Goal: Task Accomplishment & Management: Use online tool/utility

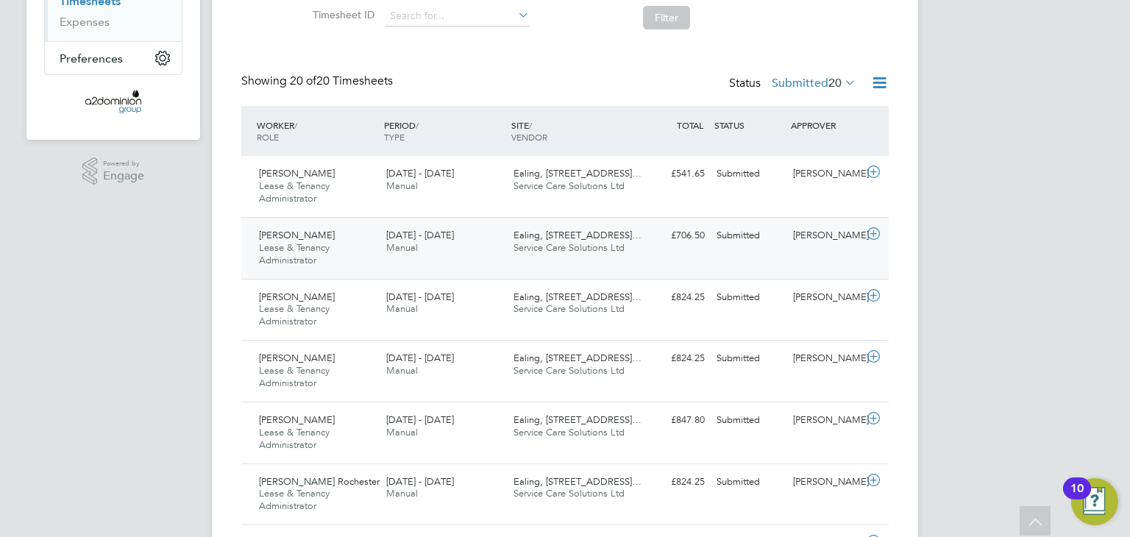
click at [347, 236] on div "Farhia Yusuf Lease & Tenancy Administrator 18 - 24 Aug 2025" at bounding box center [316, 248] width 127 height 49
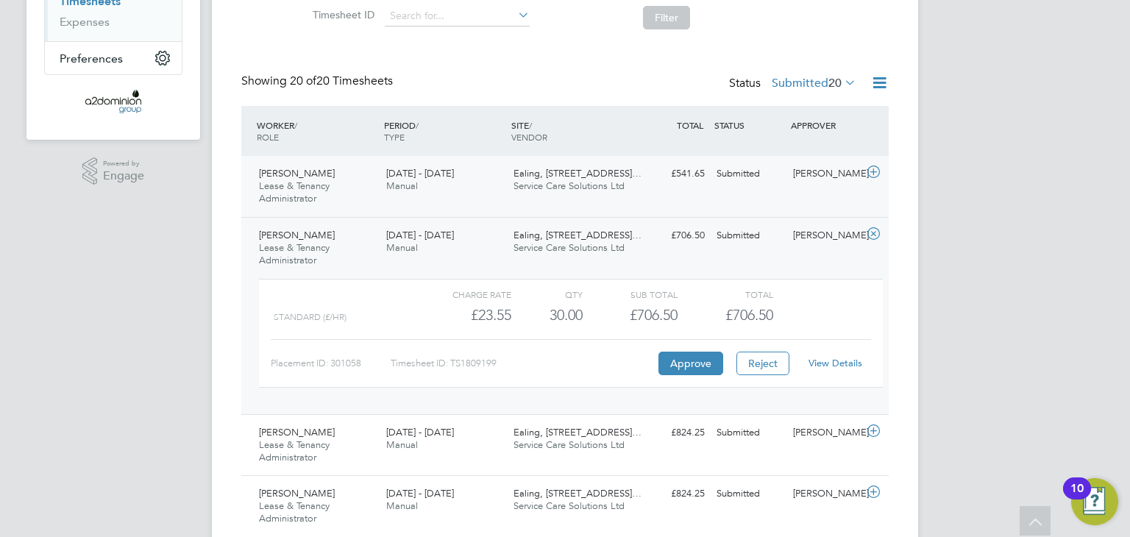
click at [453, 194] on div "18 - 24 Aug 2025 Manual" at bounding box center [443, 180] width 127 height 37
